Goal: Find specific fact: Find specific fact

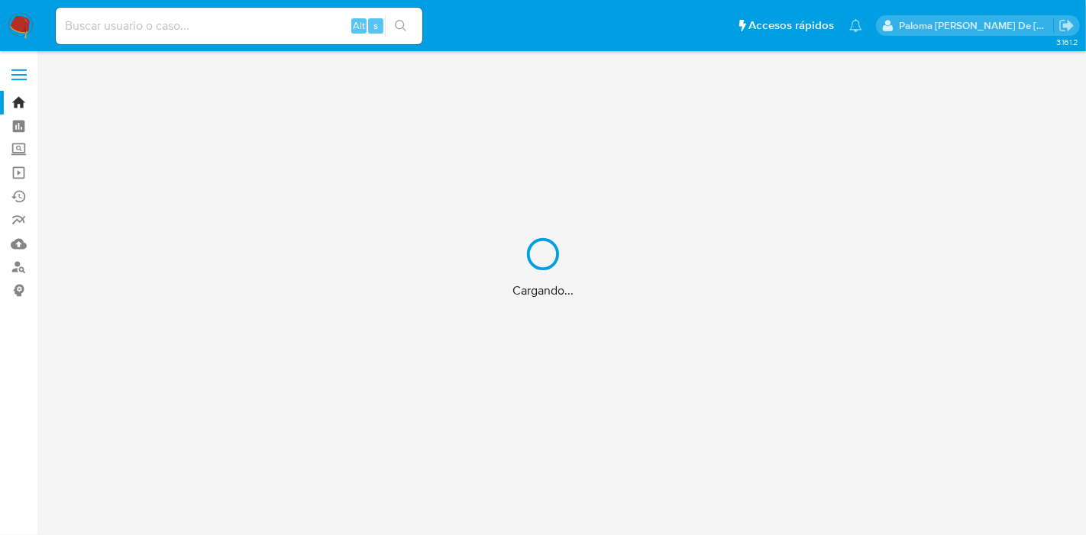
click at [240, 24] on div "Cargando..." at bounding box center [543, 267] width 1086 height 535
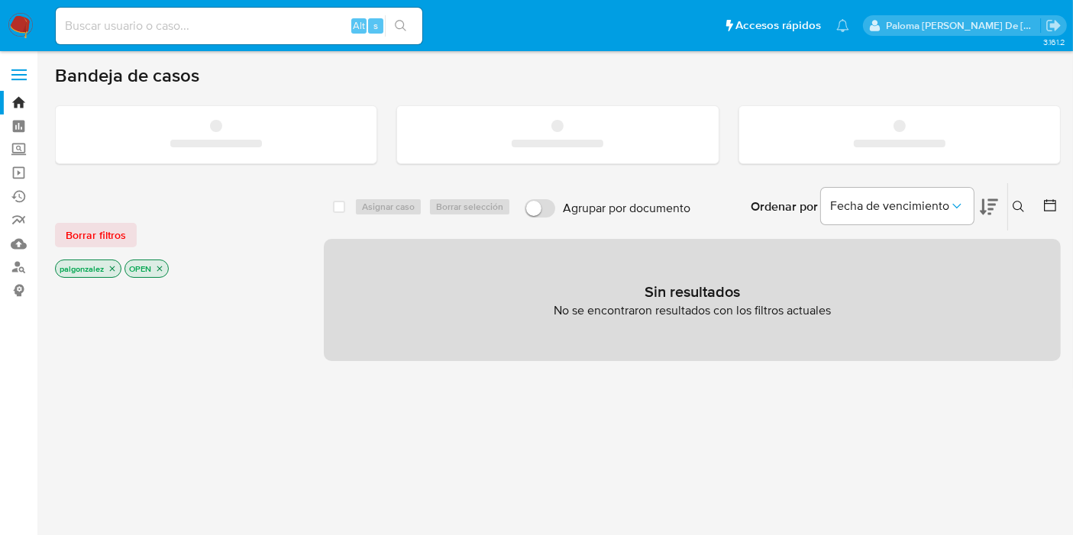
click at [248, 24] on input at bounding box center [239, 26] width 367 height 20
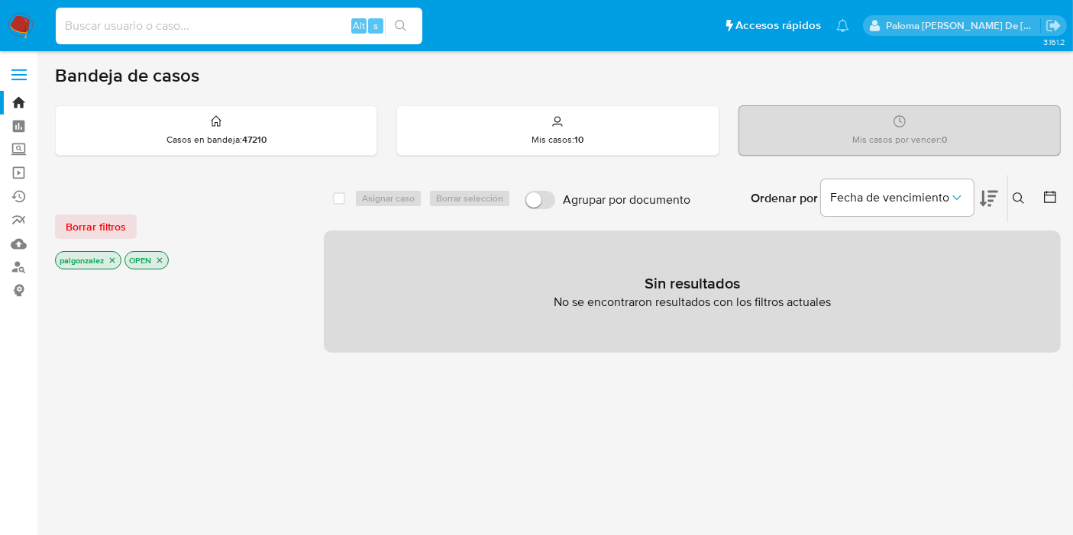
paste input "1104411757"
type input "1104411757"
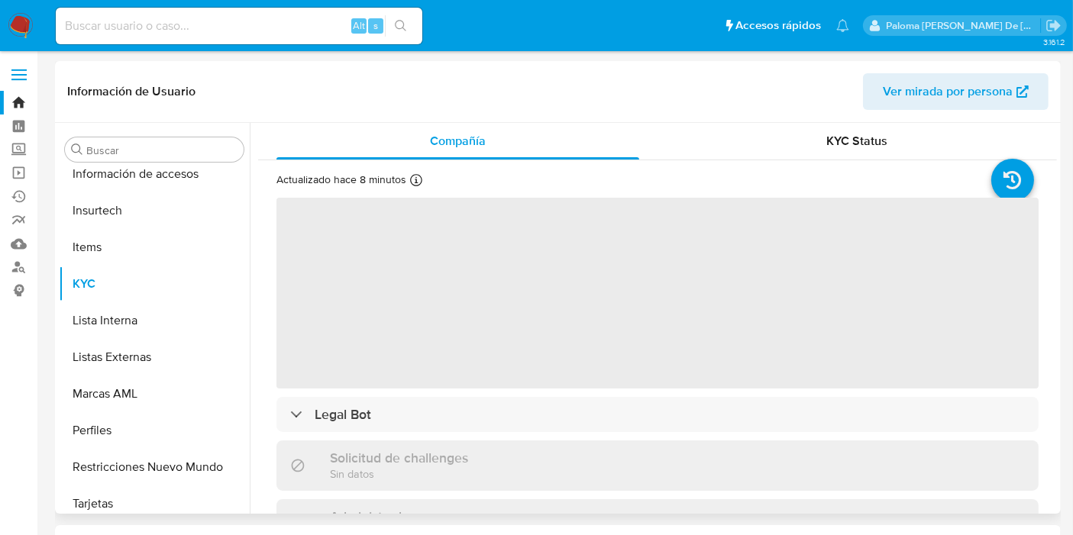
scroll to position [718, 0]
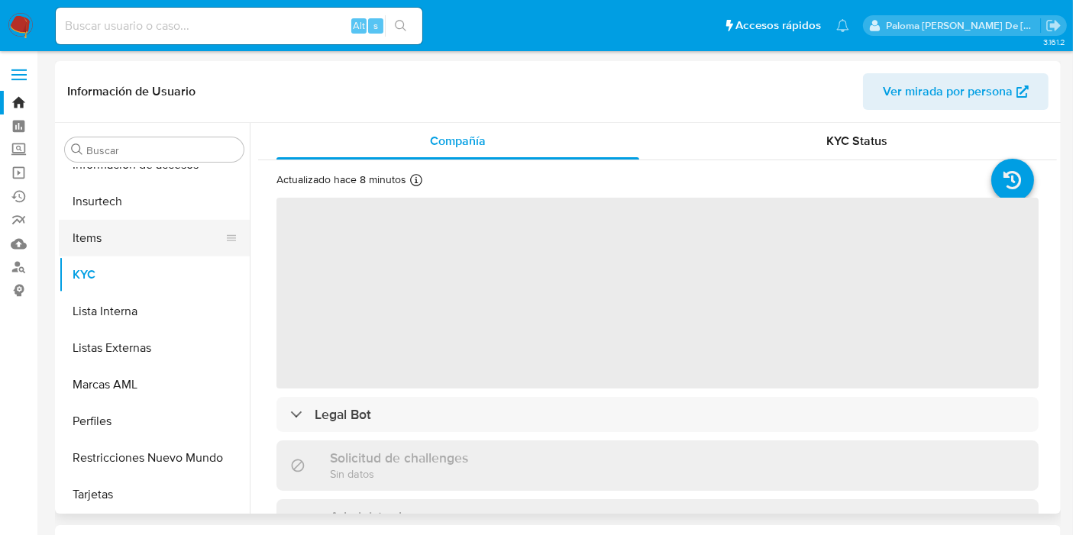
select select "10"
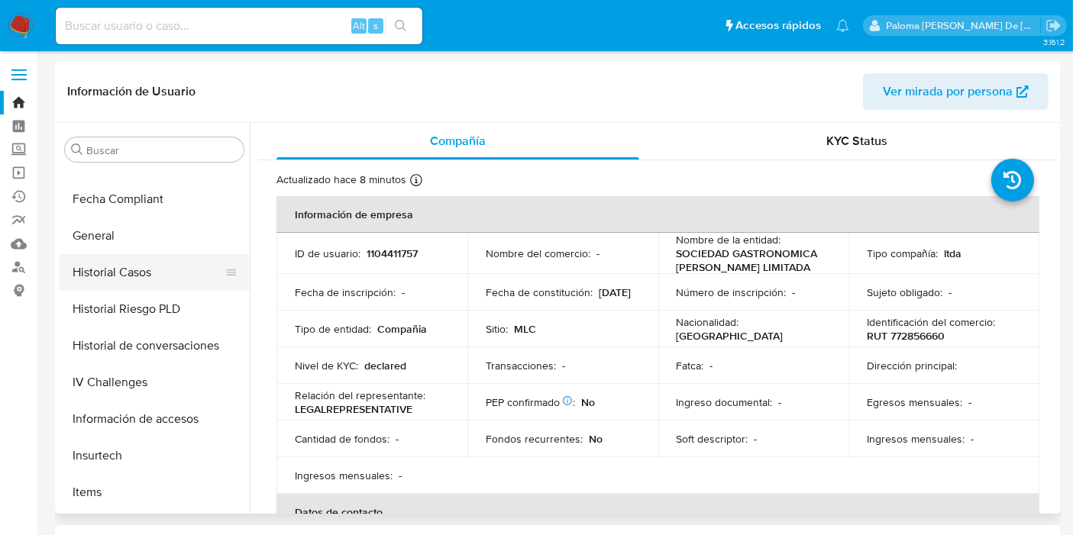
scroll to position [294, 0]
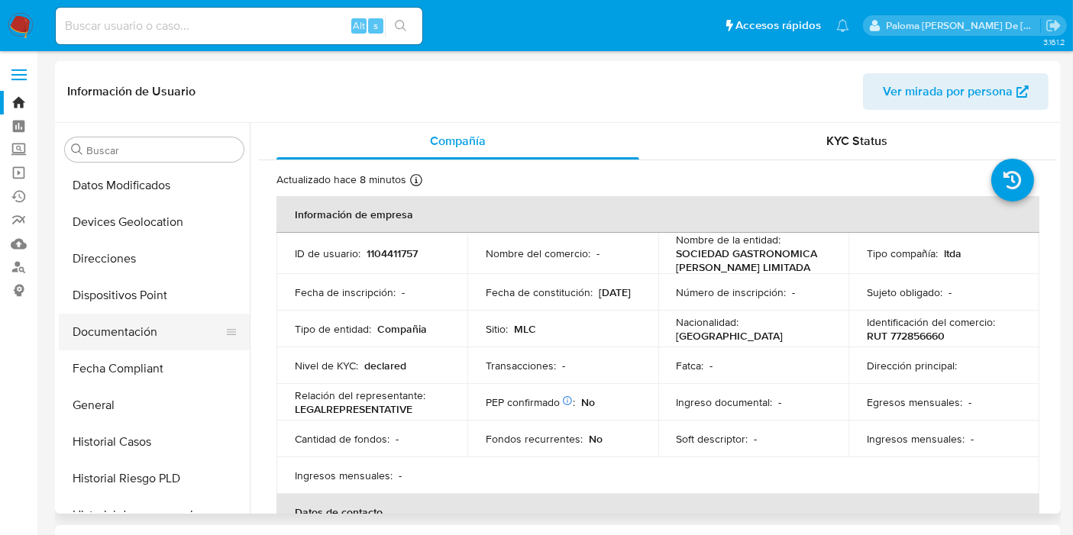
click at [122, 334] on button "Documentación" at bounding box center [148, 332] width 179 height 37
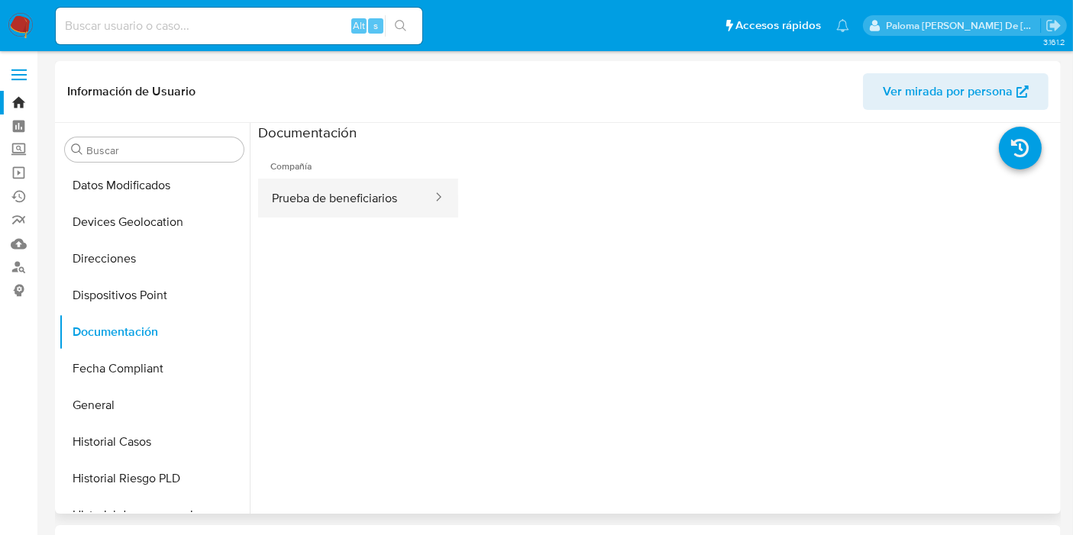
click at [337, 198] on button "Prueba de beneficiarios" at bounding box center [346, 198] width 176 height 39
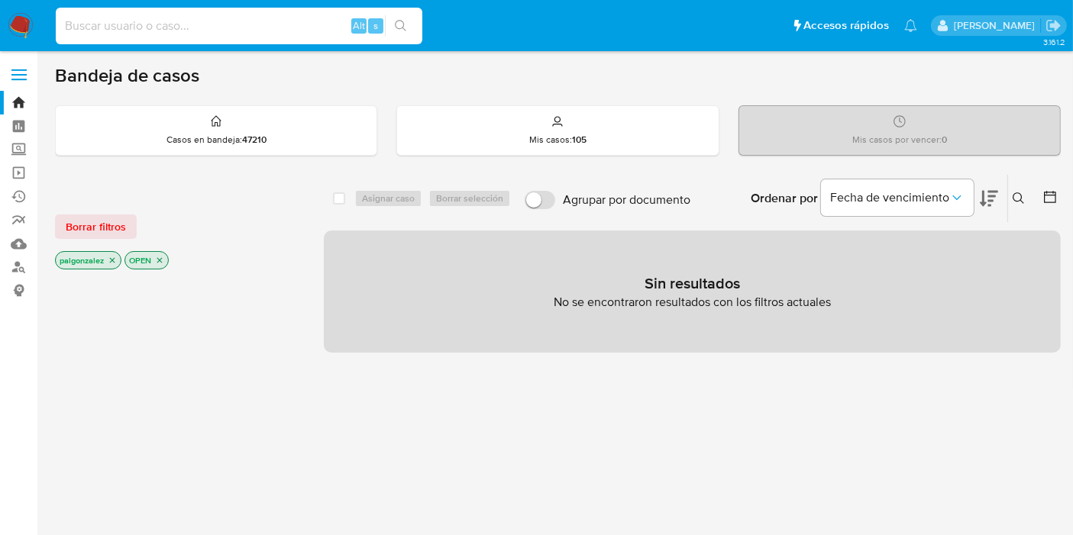
click at [172, 20] on input at bounding box center [239, 26] width 367 height 20
paste input "2689267387"
type input "2689267387"
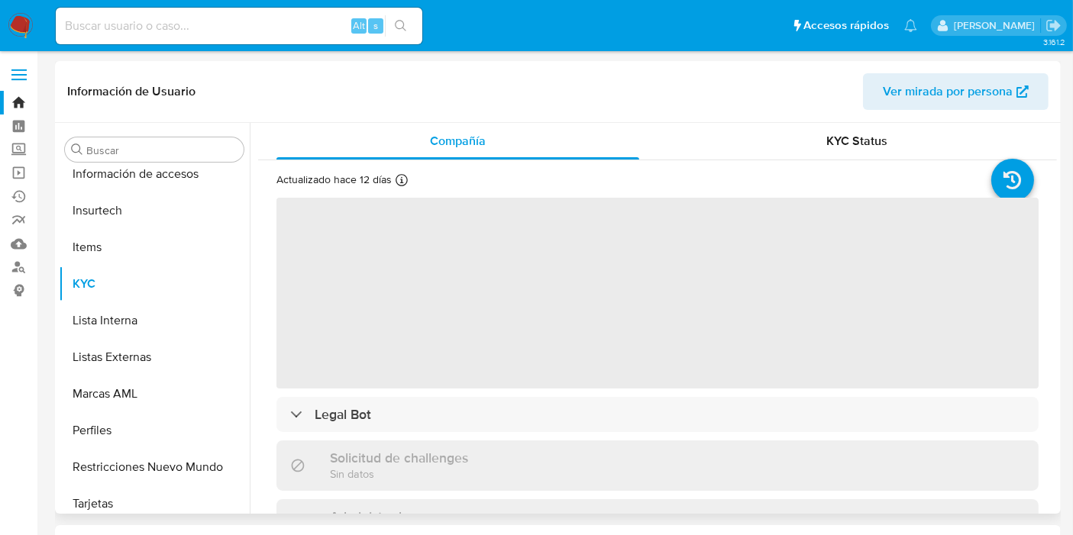
scroll to position [718, 0]
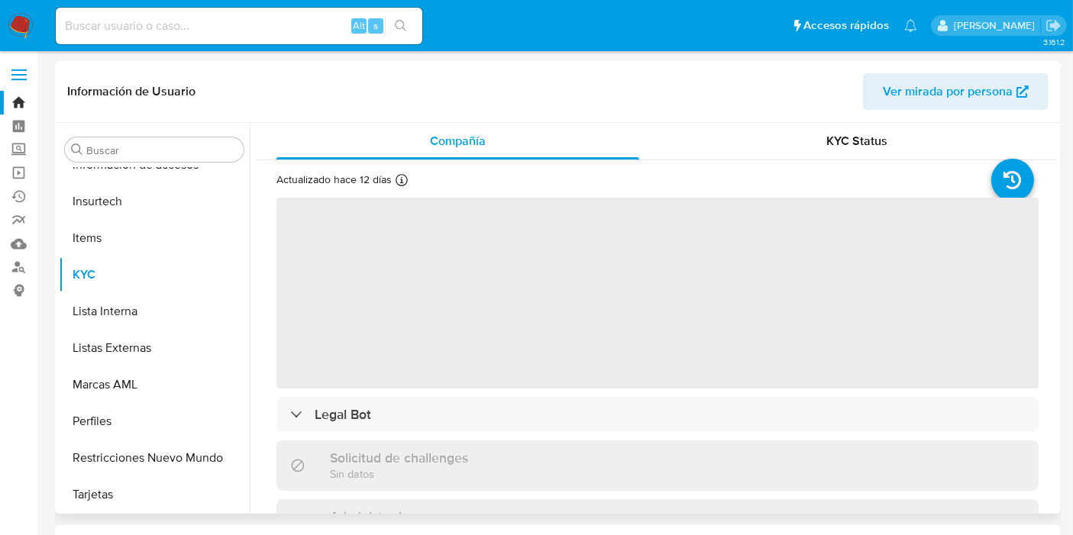
select select "10"
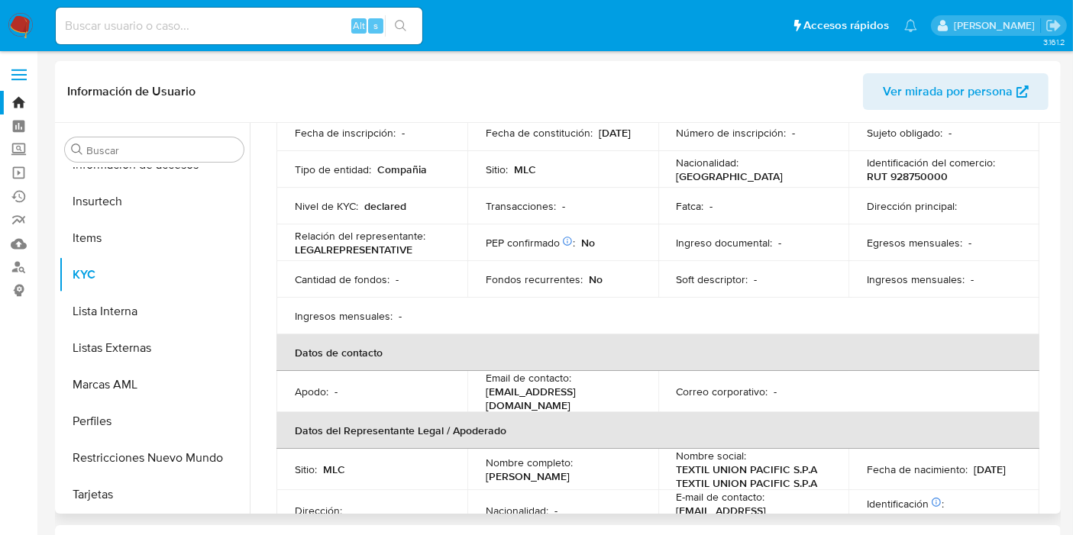
scroll to position [254, 0]
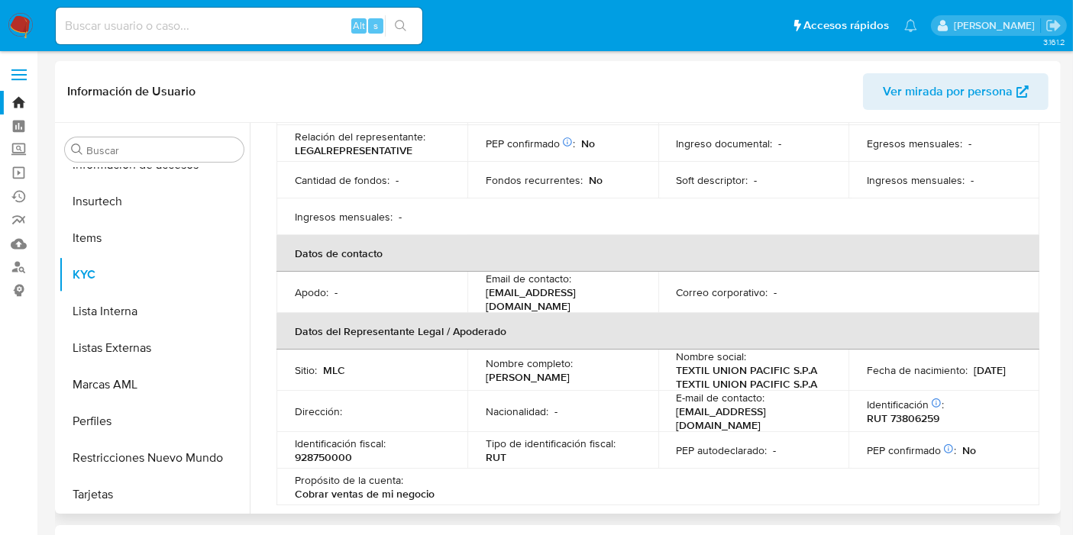
drag, startPoint x: 563, startPoint y: 377, endPoint x: 477, endPoint y: 365, distance: 87.1
click at [477, 365] on td "Nombre completo : David Eduardo Schapiro Remenik" at bounding box center [562, 370] width 191 height 41
copy p "David Eduardo Schapiro Remenik"
drag, startPoint x: 935, startPoint y: 408, endPoint x: 861, endPoint y: 410, distance: 74.1
click at [861, 410] on td "Identificación Nº de serie: 536098323 : RUT 73806259" at bounding box center [943, 411] width 191 height 41
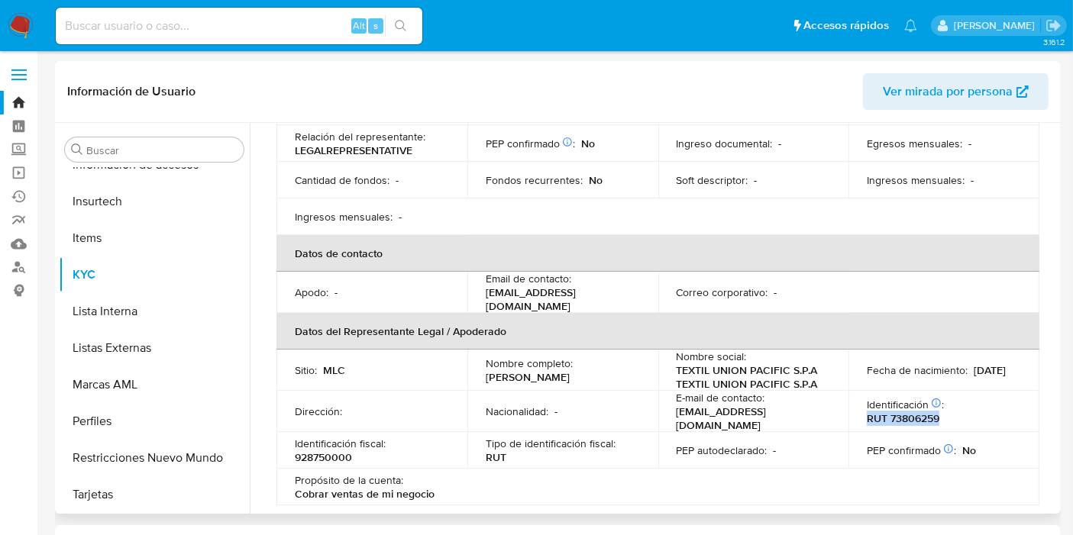
copy p "RUT 73806259"
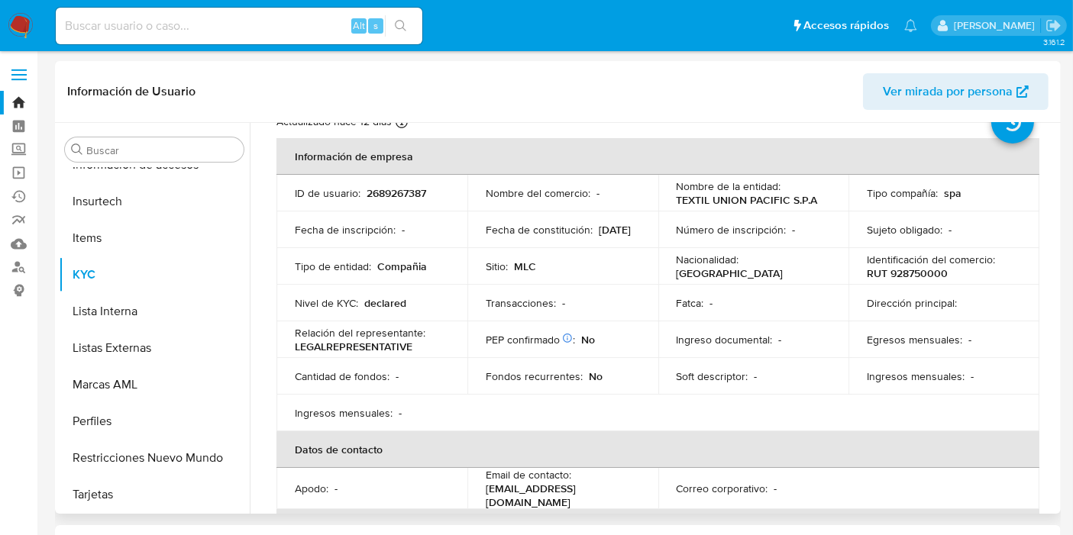
scroll to position [0, 0]
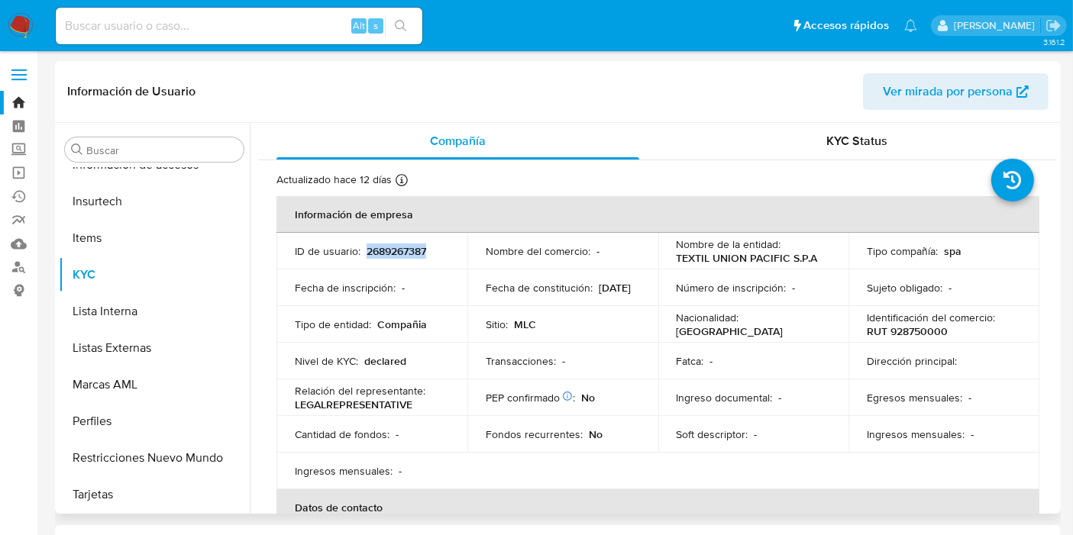
drag, startPoint x: 420, startPoint y: 244, endPoint x: 366, endPoint y: 253, distance: 54.9
click at [366, 253] on div "ID de usuario : 2689267387" at bounding box center [372, 251] width 154 height 14
copy p "2689267387"
